Goal: Check status: Check status

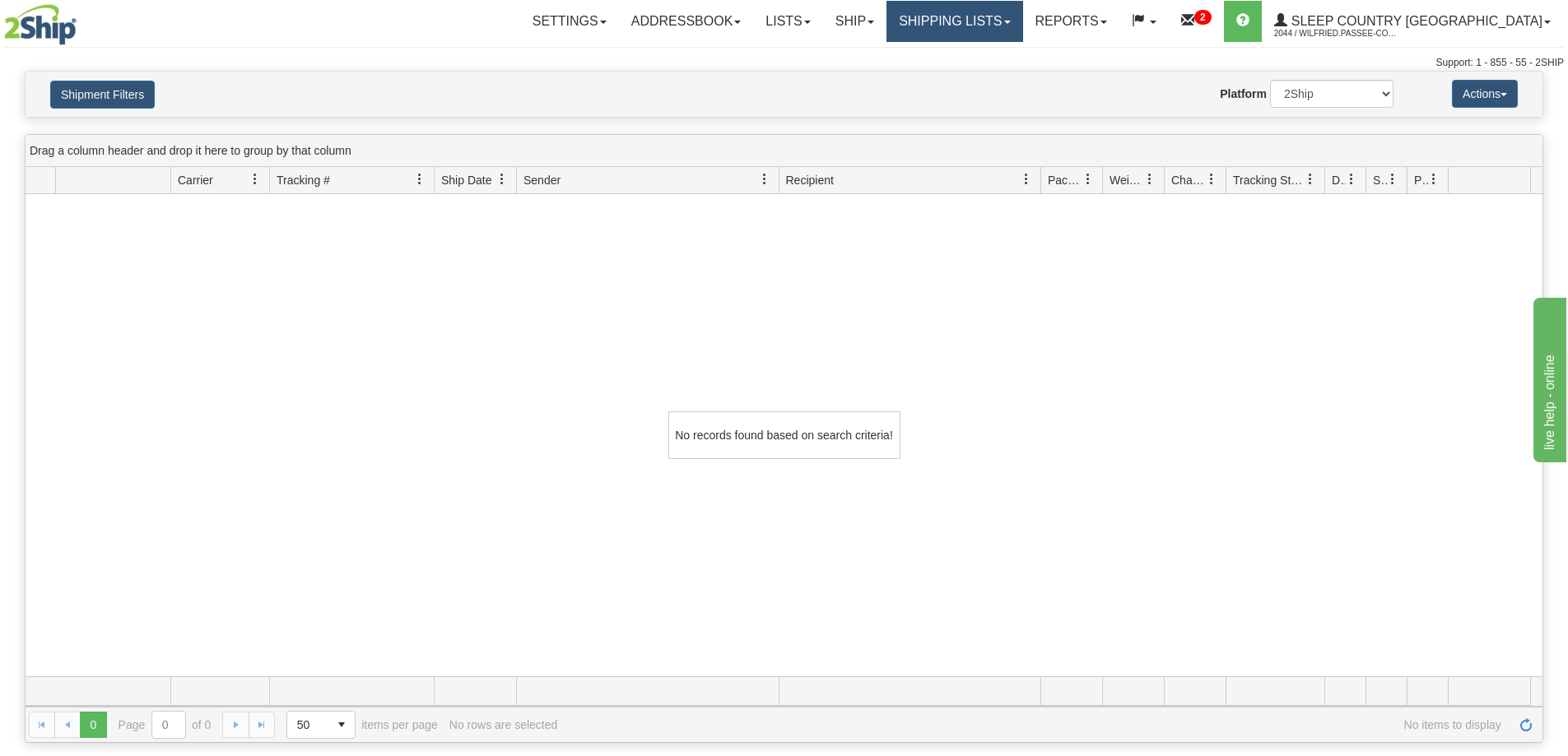
click at [1022, 26] on link "Shipping lists" at bounding box center [954, 21] width 136 height 41
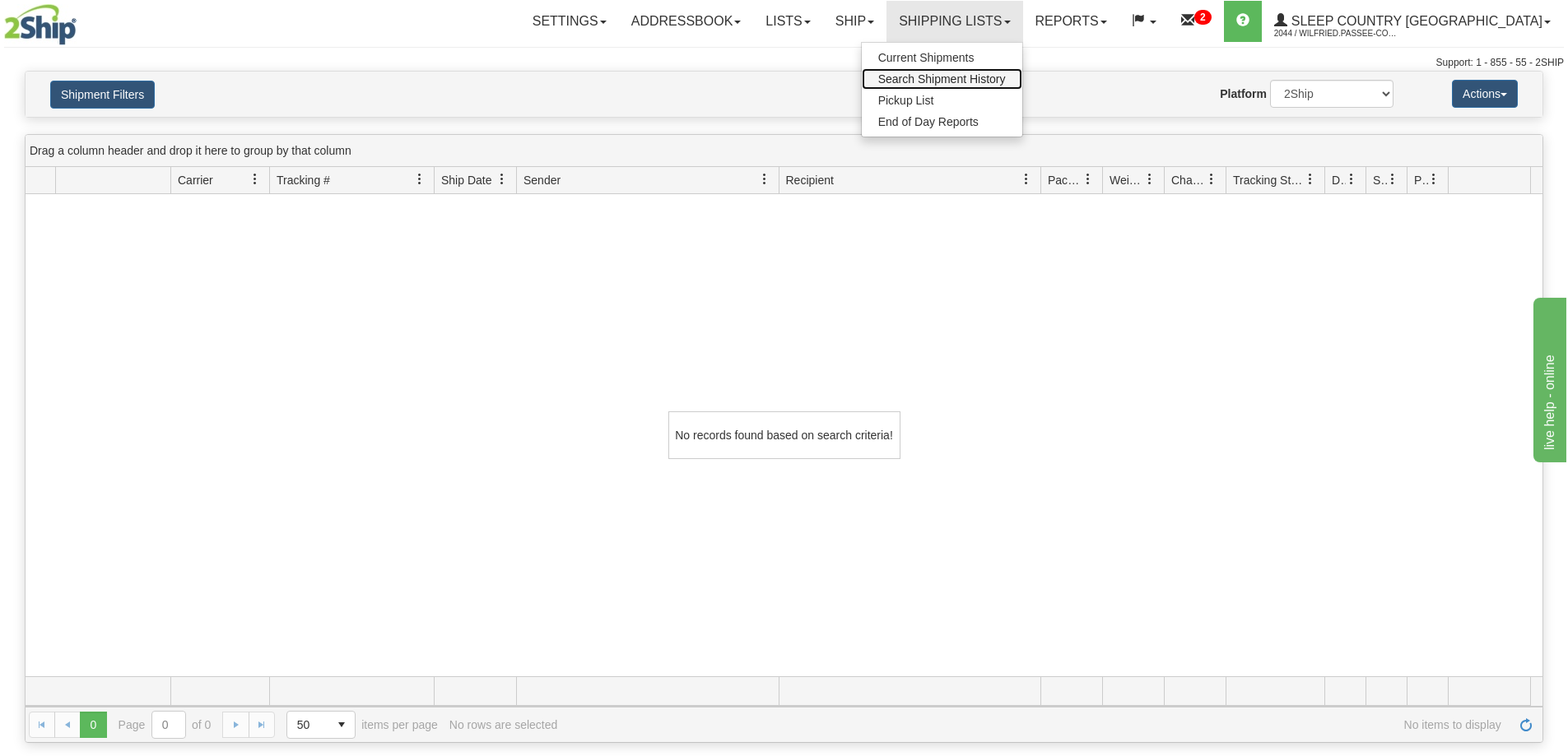
drag, startPoint x: 1039, startPoint y: 79, endPoint x: 1012, endPoint y: 100, distance: 34.2
click at [1006, 79] on span "Search Shipment History" at bounding box center [942, 79] width 127 height 13
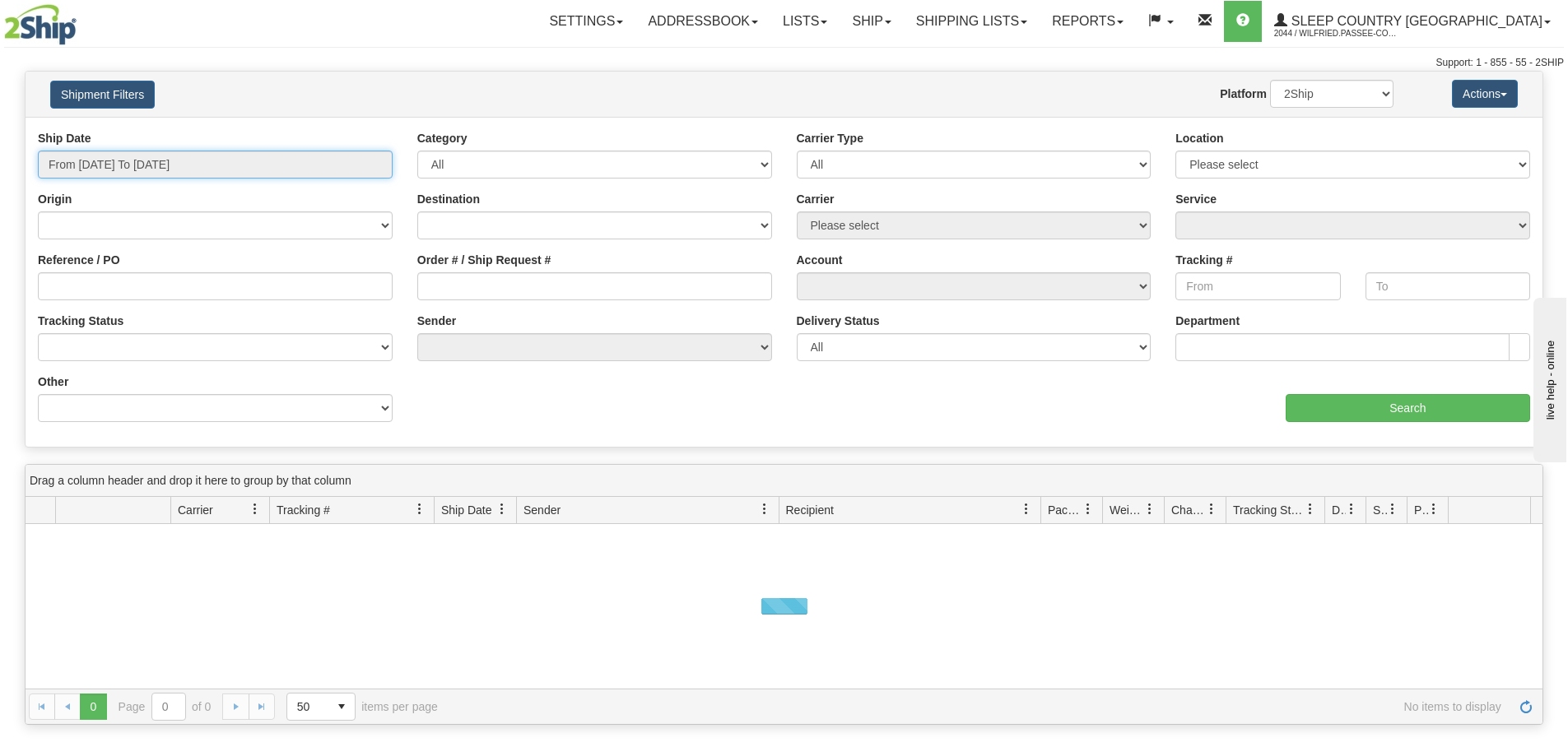
click at [155, 171] on input "From [DATE] To [DATE]" at bounding box center [215, 164] width 355 height 28
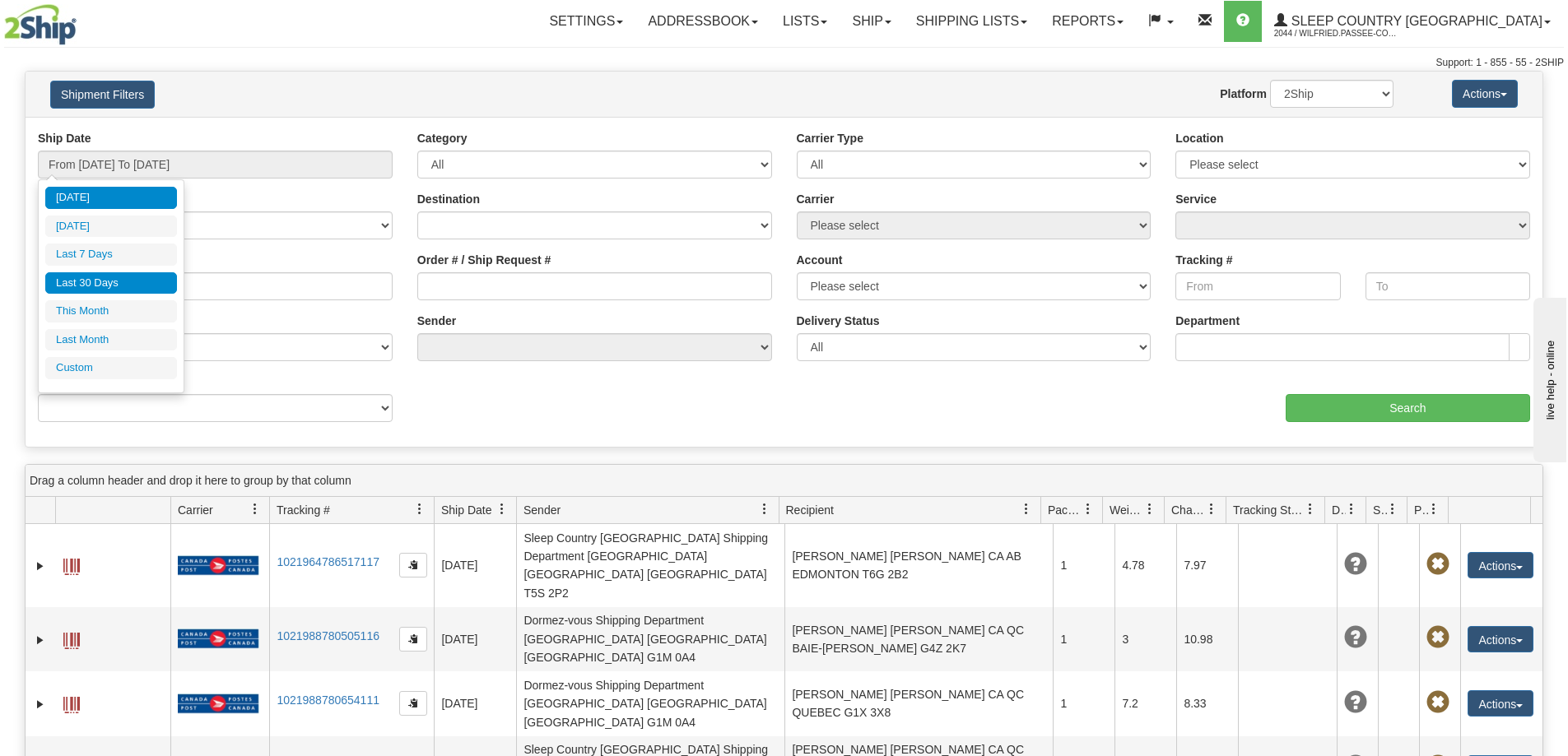
click at [120, 278] on li "Last 30 Days" at bounding box center [111, 283] width 132 height 22
type input "From [DATE] To [DATE]"
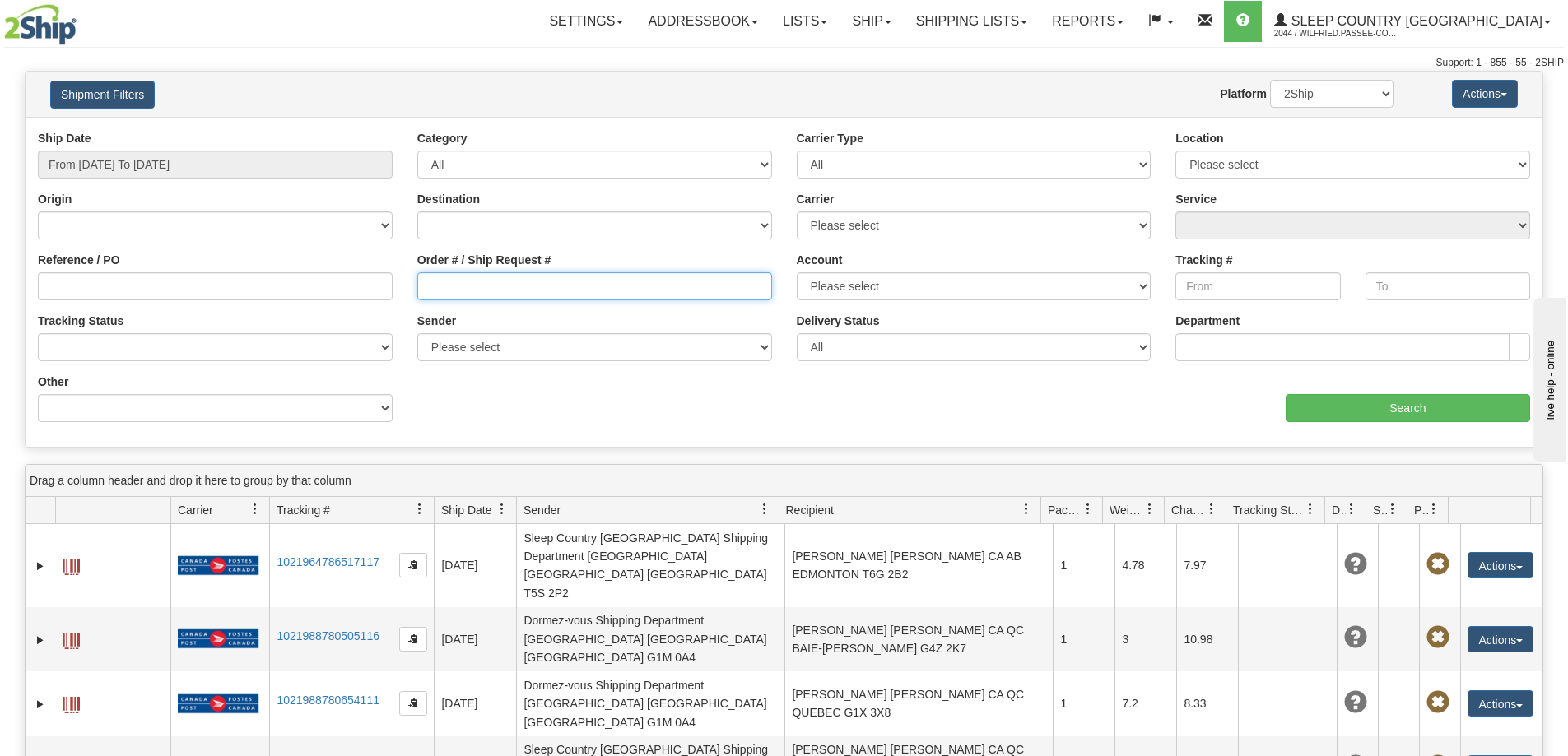
click at [445, 287] on input "Order # / Ship Request #" at bounding box center [595, 286] width 355 height 28
paste input "9007I066142"
type input "9007I066142"
click at [520, 23] on div "Settings Shipping Preferences Fields Preferences New Addressbook Recipients" at bounding box center [920, 21] width 1286 height 41
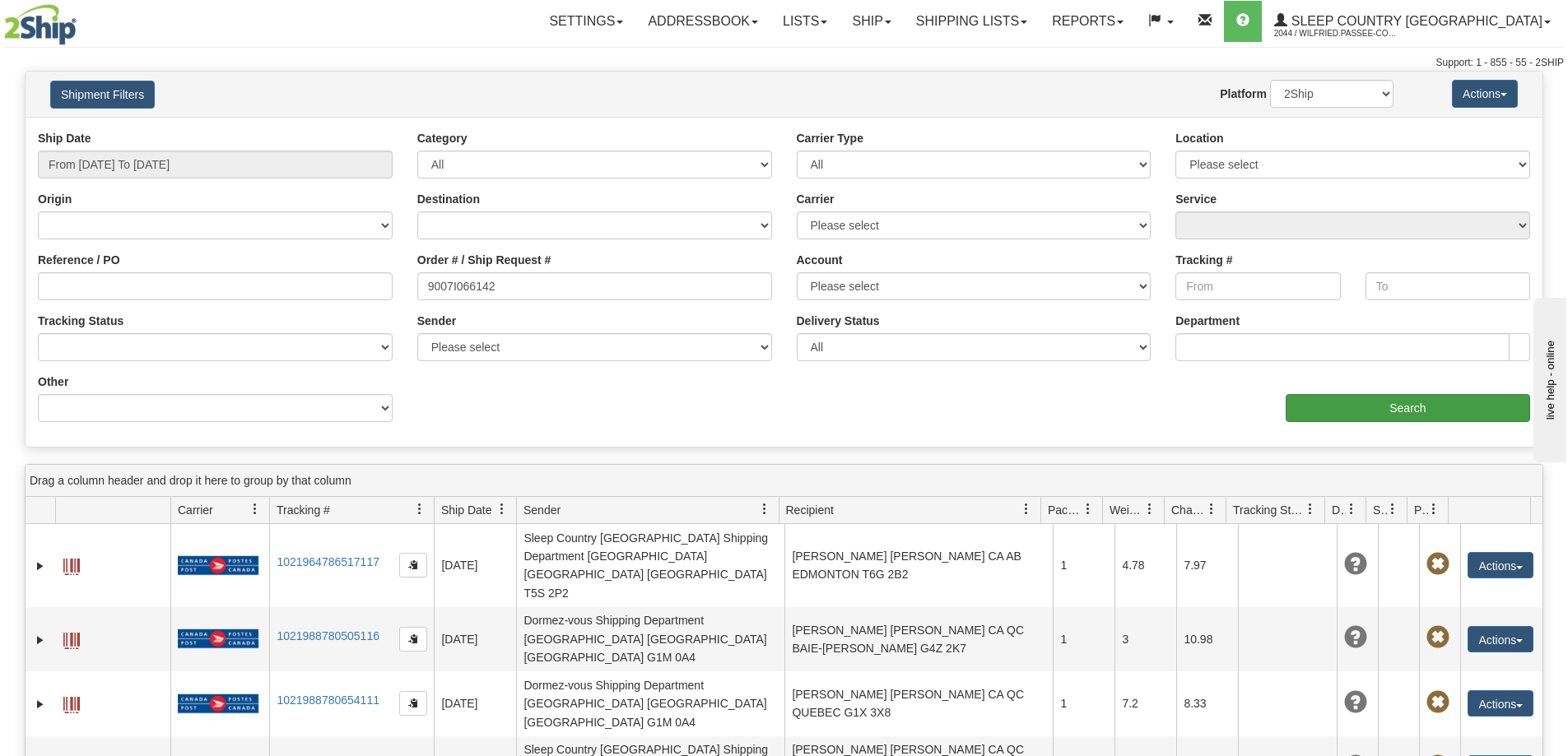
click at [1392, 395] on div "aaa Search" at bounding box center [1163, 398] width 759 height 48
click at [1376, 399] on input "Search" at bounding box center [1408, 408] width 245 height 28
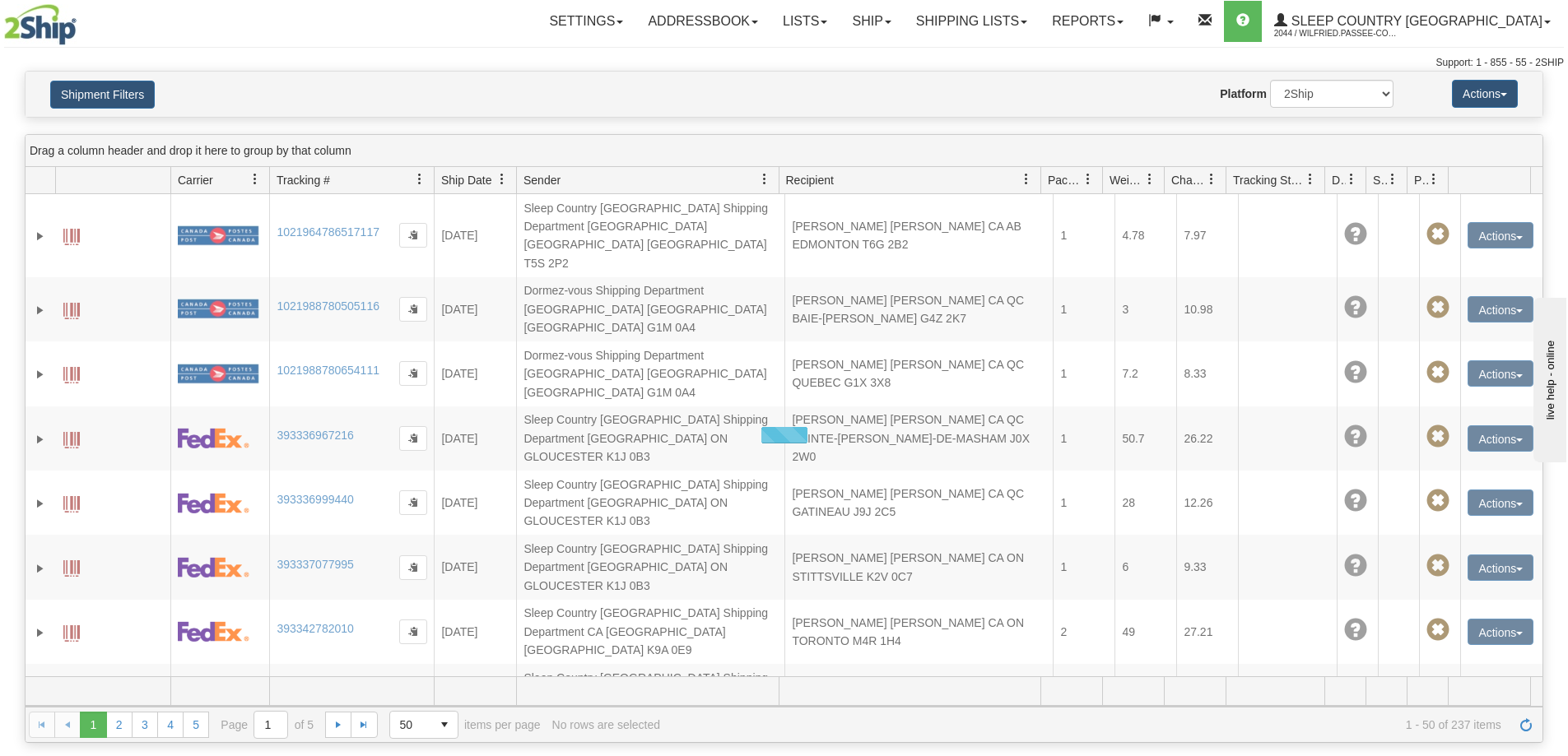
click at [742, 69] on div "Support: 1 - 855 - 55 - 2SHIP" at bounding box center [784, 63] width 1560 height 14
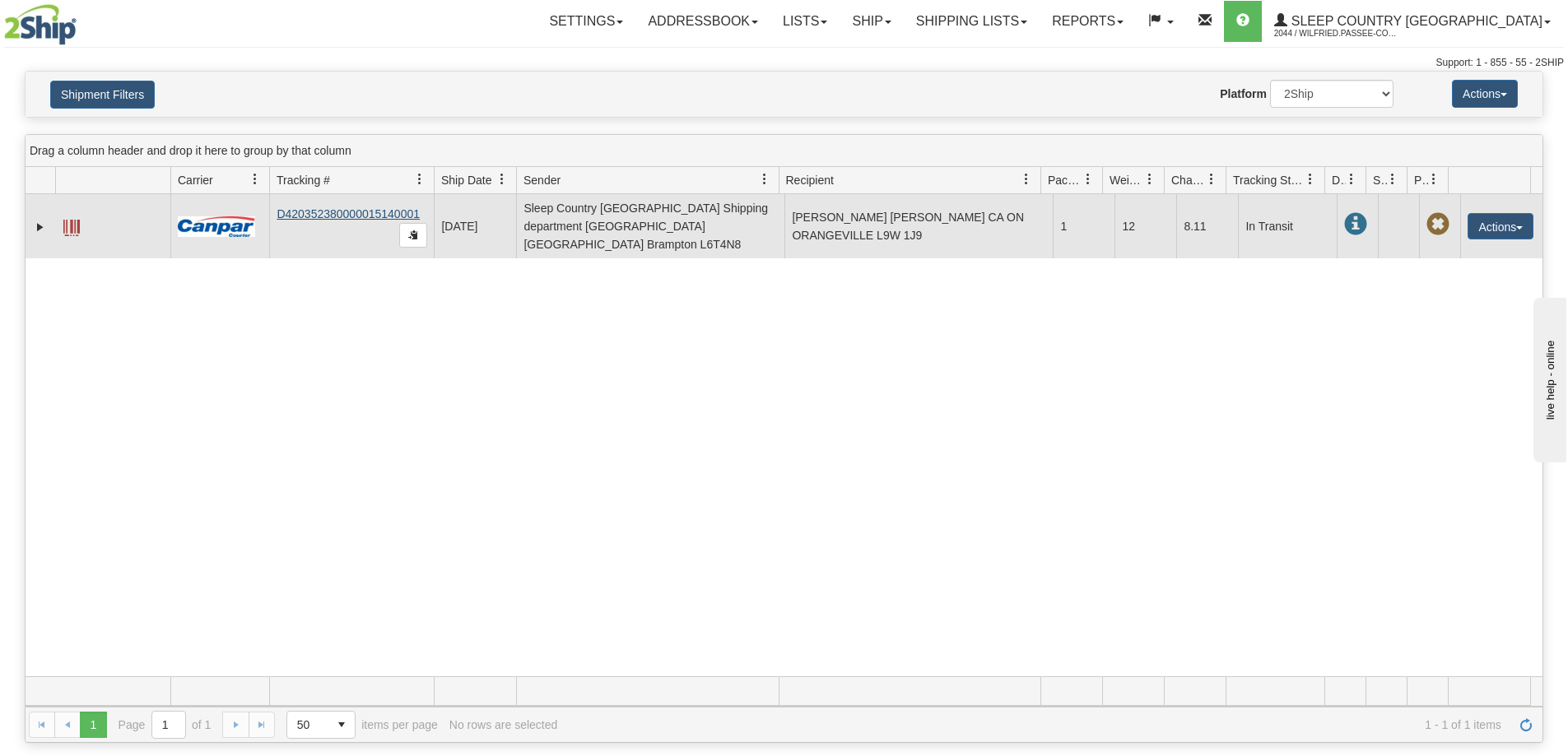
click at [377, 207] on td "D420352380000015140001" at bounding box center [351, 227] width 165 height 64
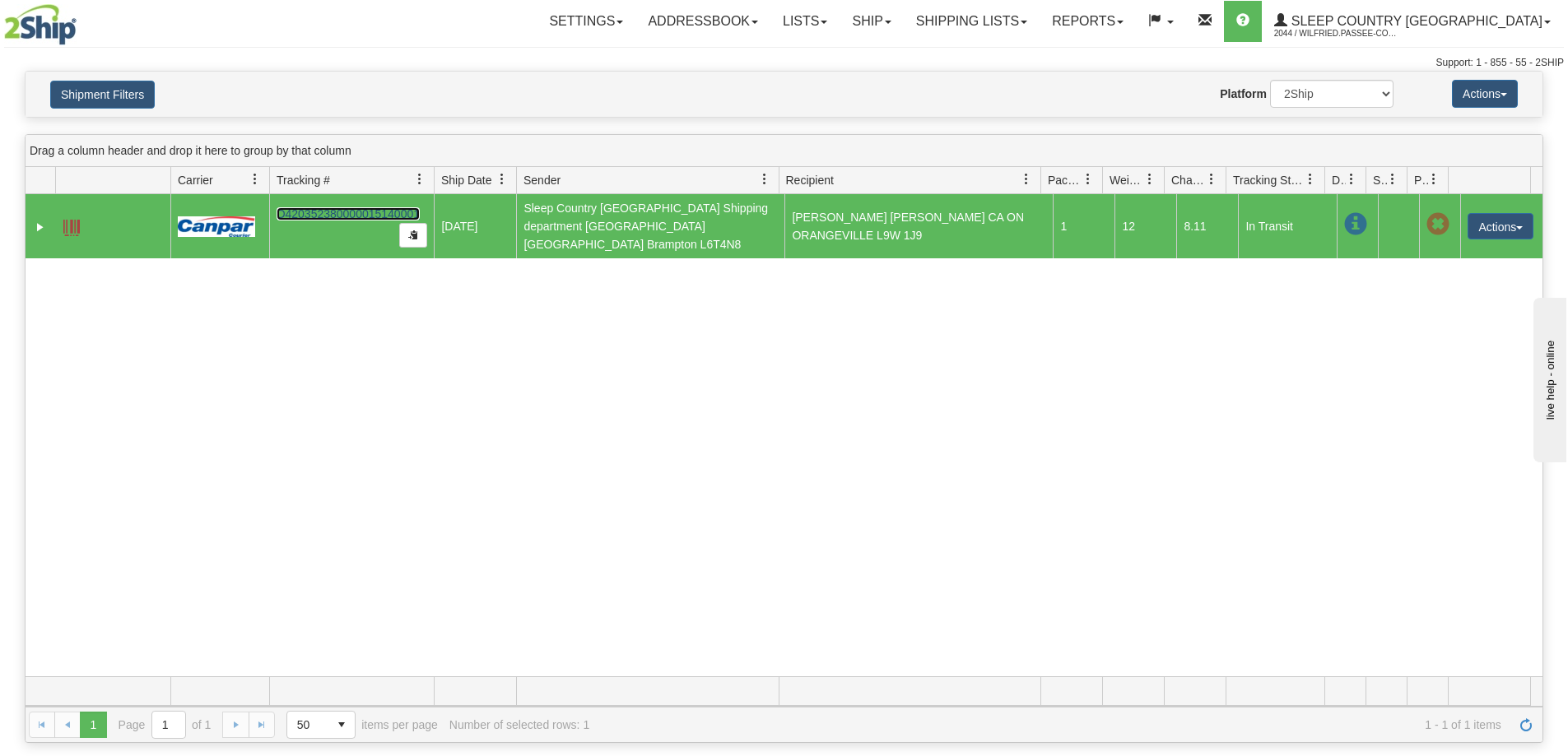
click at [376, 209] on link "D420352380000015140001" at bounding box center [349, 213] width 143 height 13
